Goal: Task Accomplishment & Management: Use online tool/utility

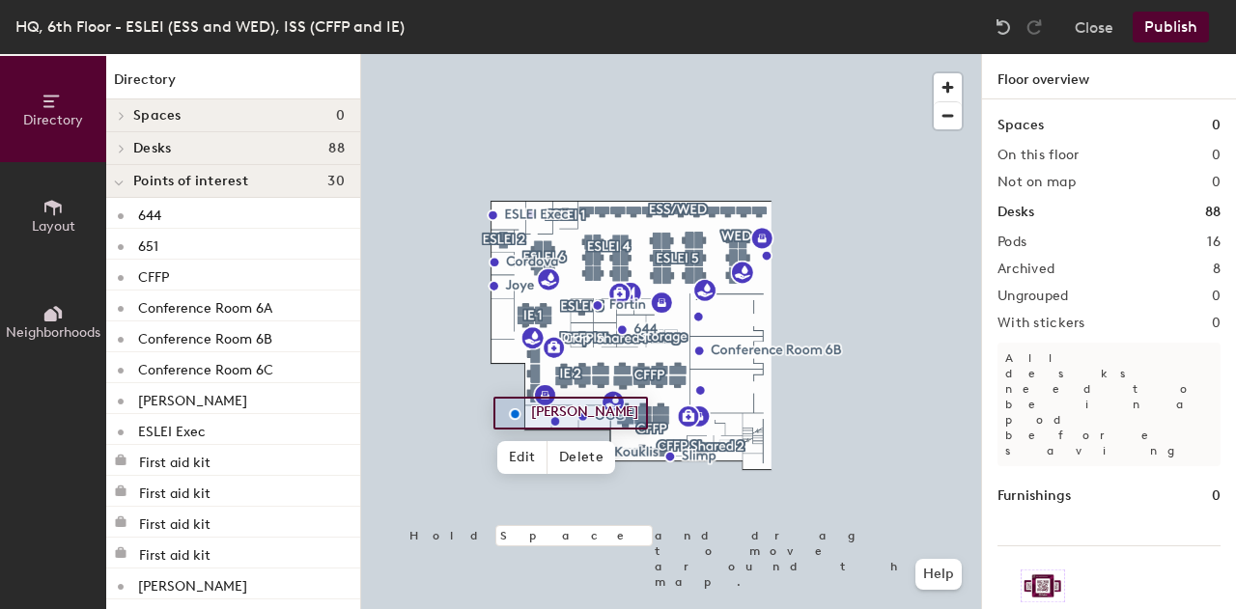
click at [53, 237] on button "Layout" at bounding box center [53, 215] width 106 height 106
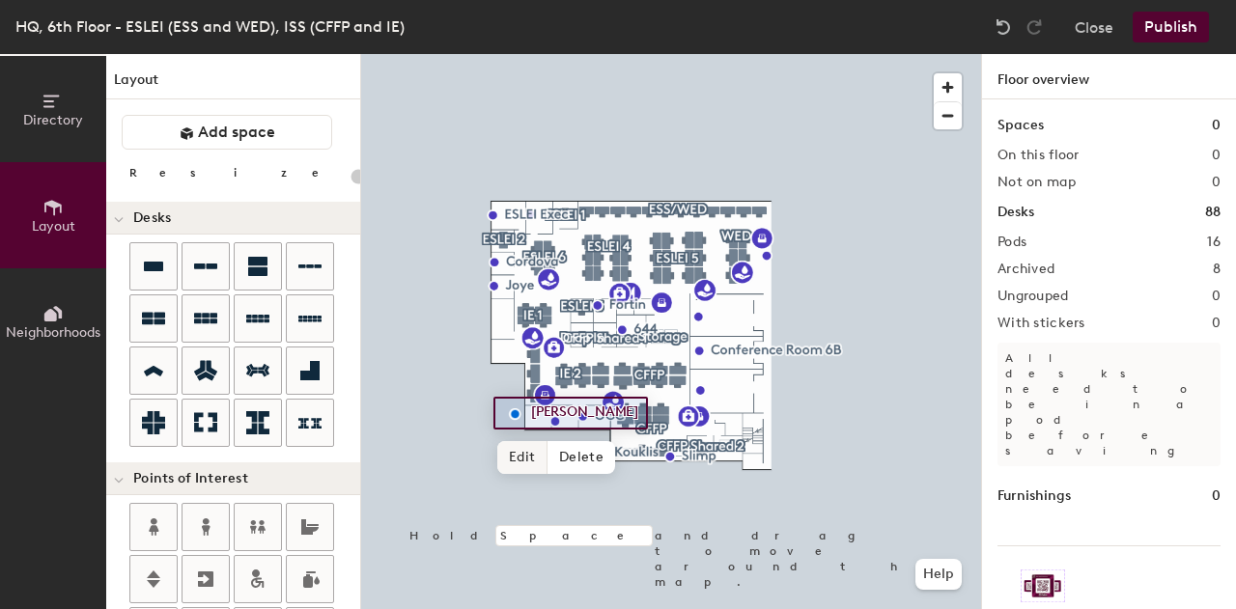
click at [518, 451] on span "Edit" at bounding box center [522, 457] width 50 height 33
click at [531, 461] on span "Done" at bounding box center [546, 457] width 57 height 33
click at [943, 85] on span "button" at bounding box center [948, 87] width 28 height 28
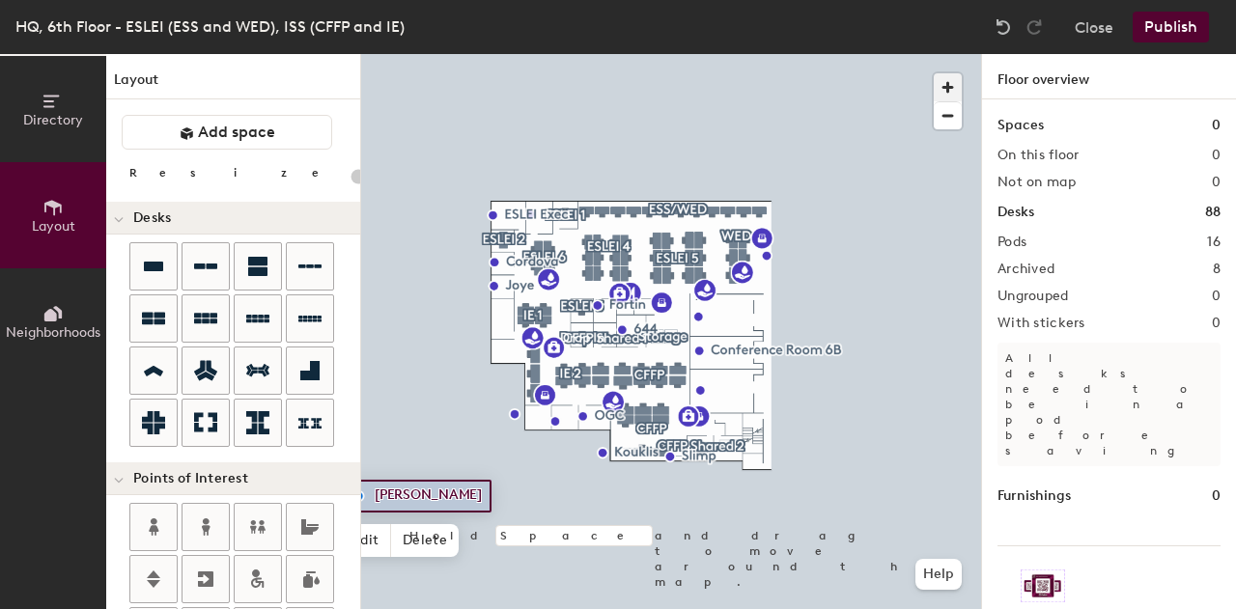
click at [943, 85] on span "button" at bounding box center [948, 87] width 28 height 28
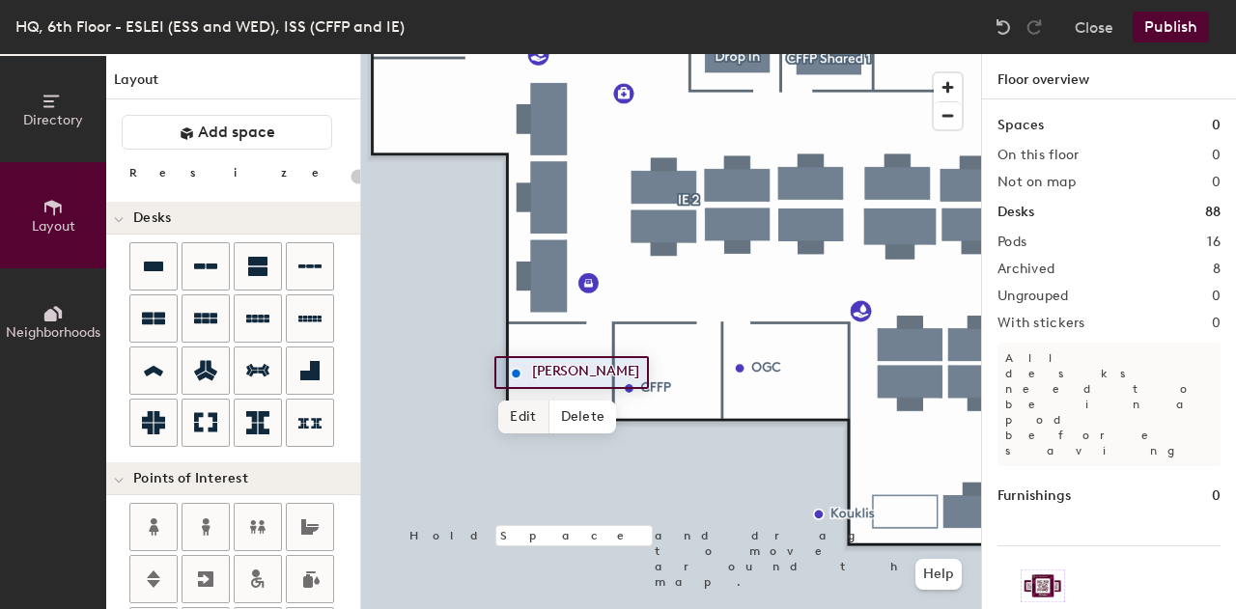
click at [730, 54] on div at bounding box center [671, 54] width 620 height 0
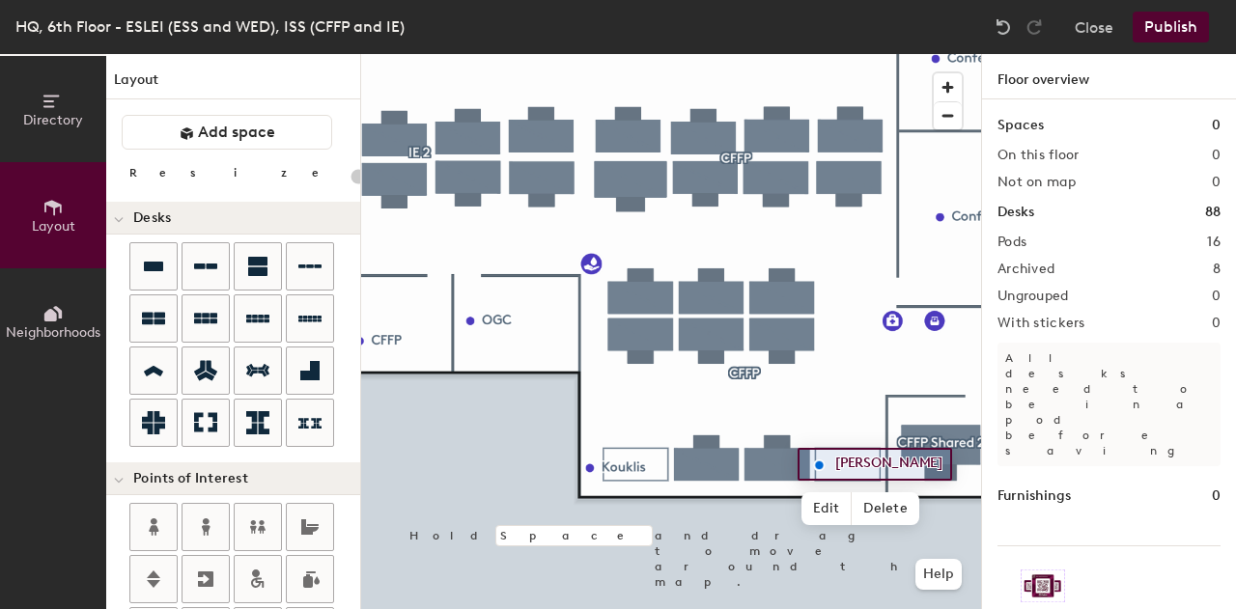
type input "20"
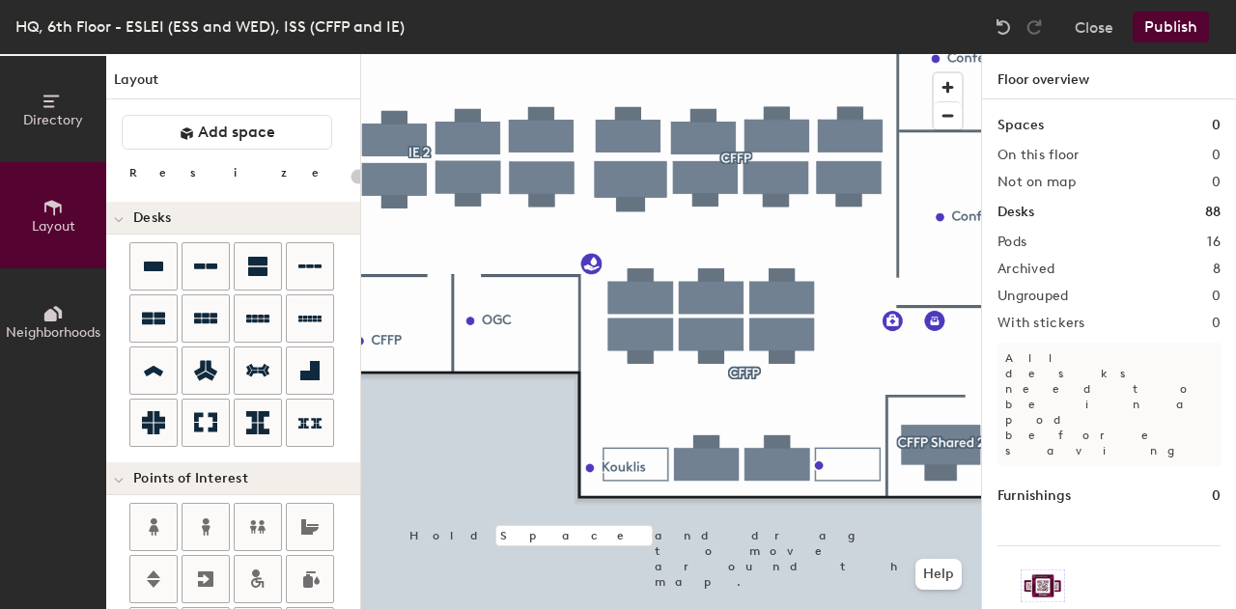
click at [562, 608] on html "Skip navigation Schedule Office People Analytics Visits Deliveries Services Man…" at bounding box center [618, 304] width 1236 height 609
click at [1022, 406] on div "Directory Layout Neighborhoods Layout Add space Resize Desks Points of Interest…" at bounding box center [618, 331] width 1236 height 555
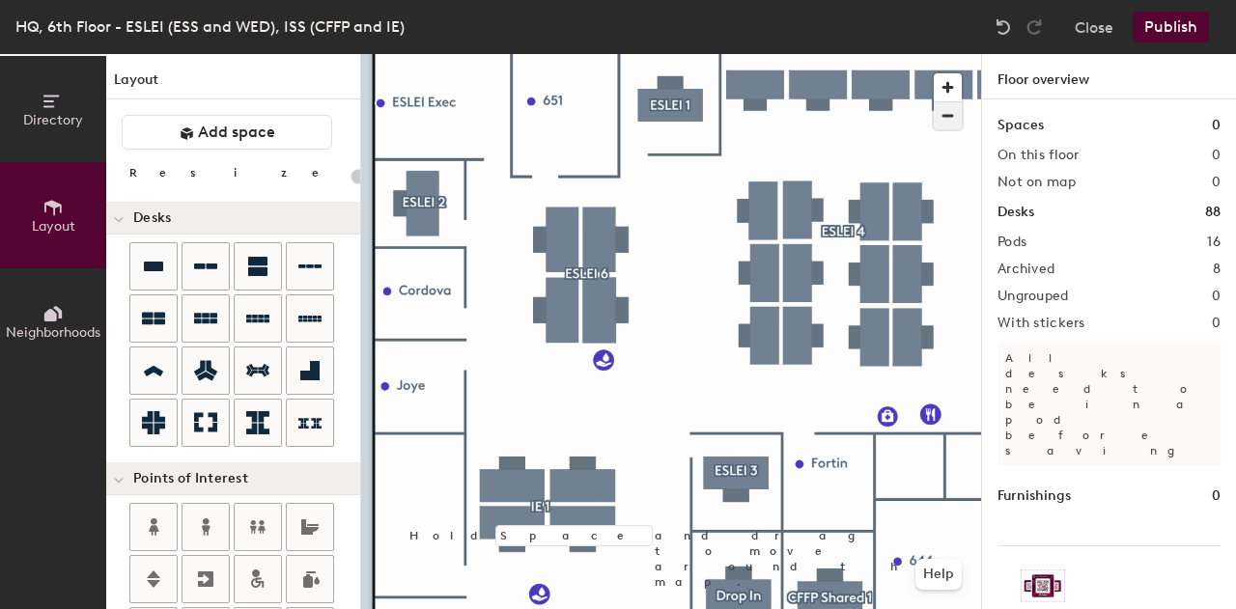
click at [944, 123] on span "button" at bounding box center [948, 115] width 28 height 27
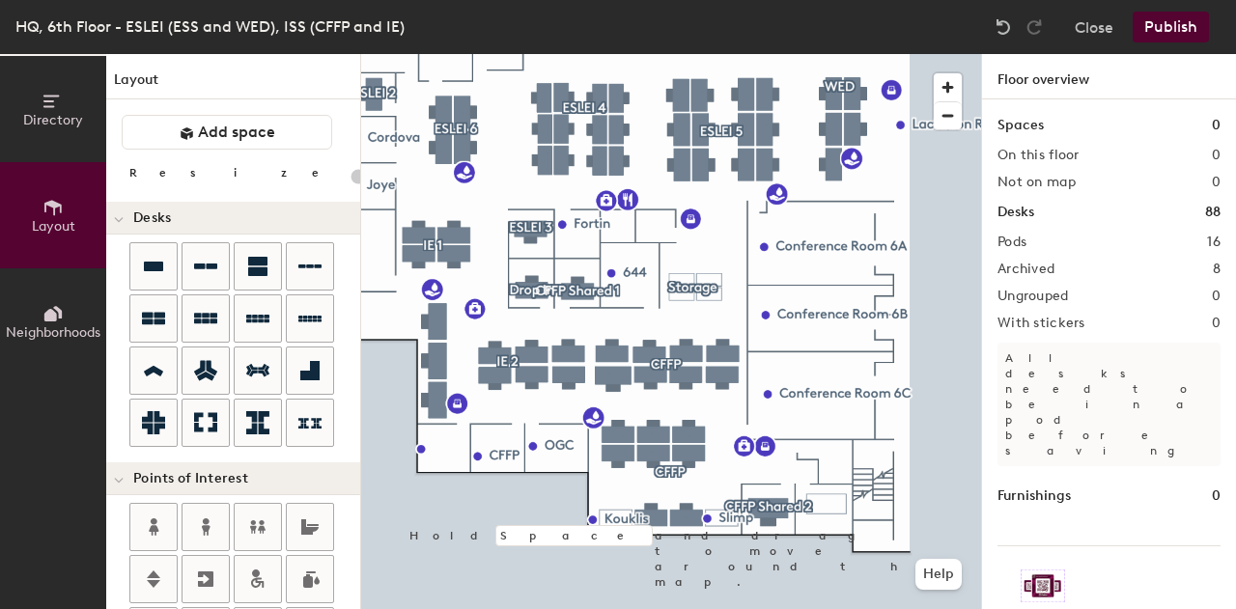
click at [1157, 26] on button "Publish" at bounding box center [1171, 27] width 76 height 31
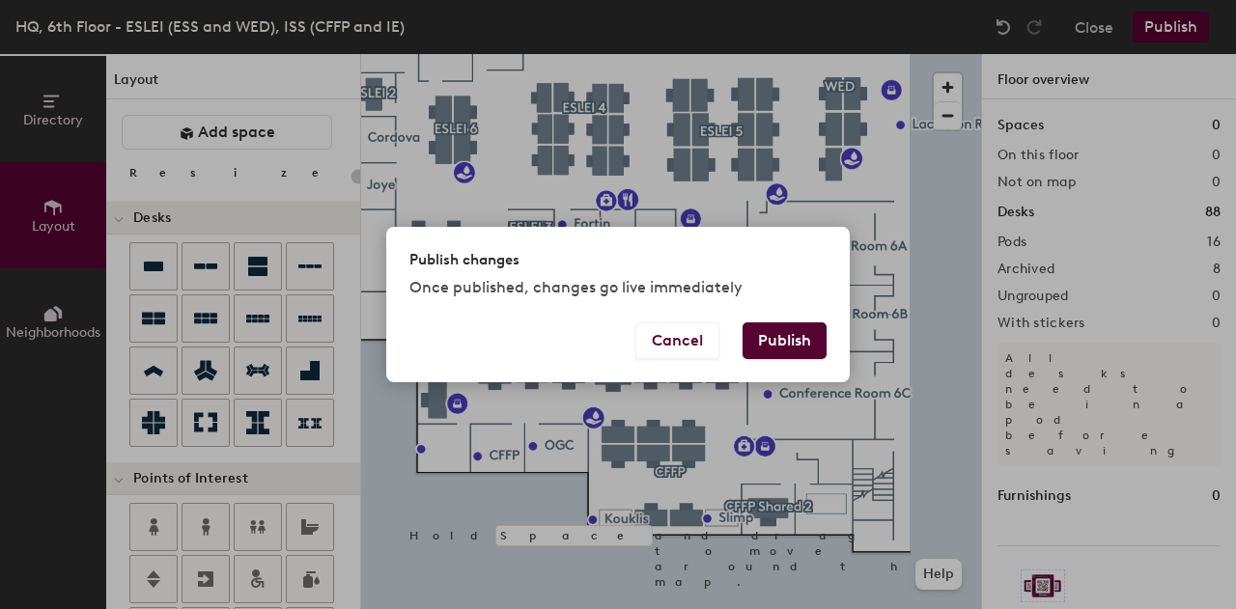
click at [803, 328] on button "Publish" at bounding box center [784, 340] width 84 height 37
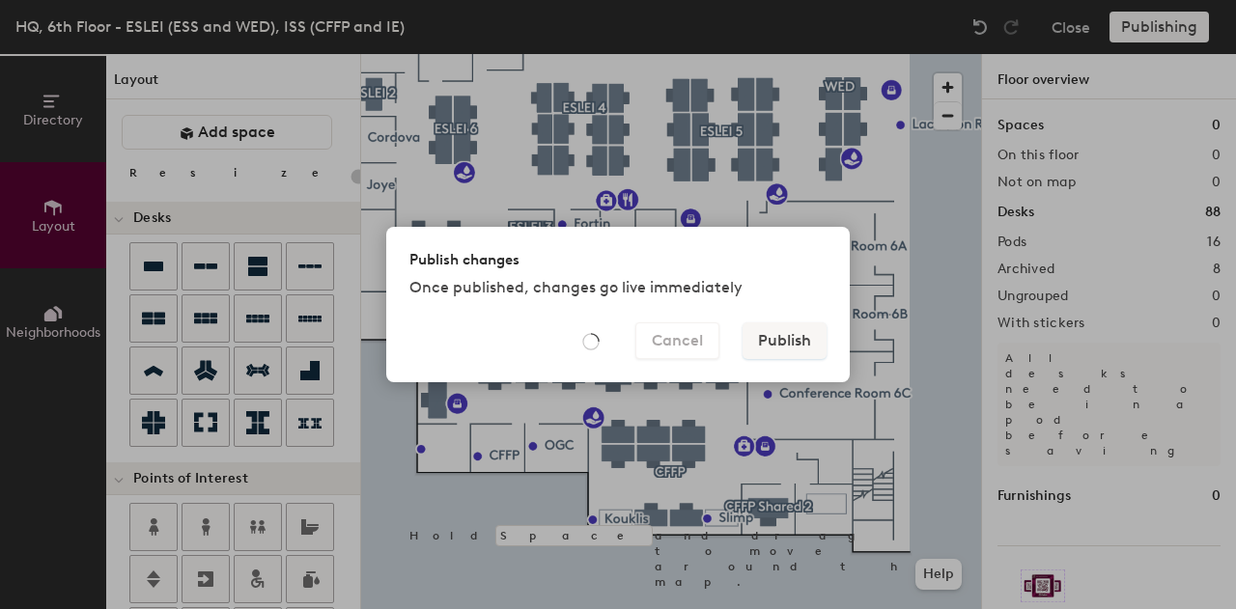
type input "20"
